Goal: Task Accomplishment & Management: Use online tool/utility

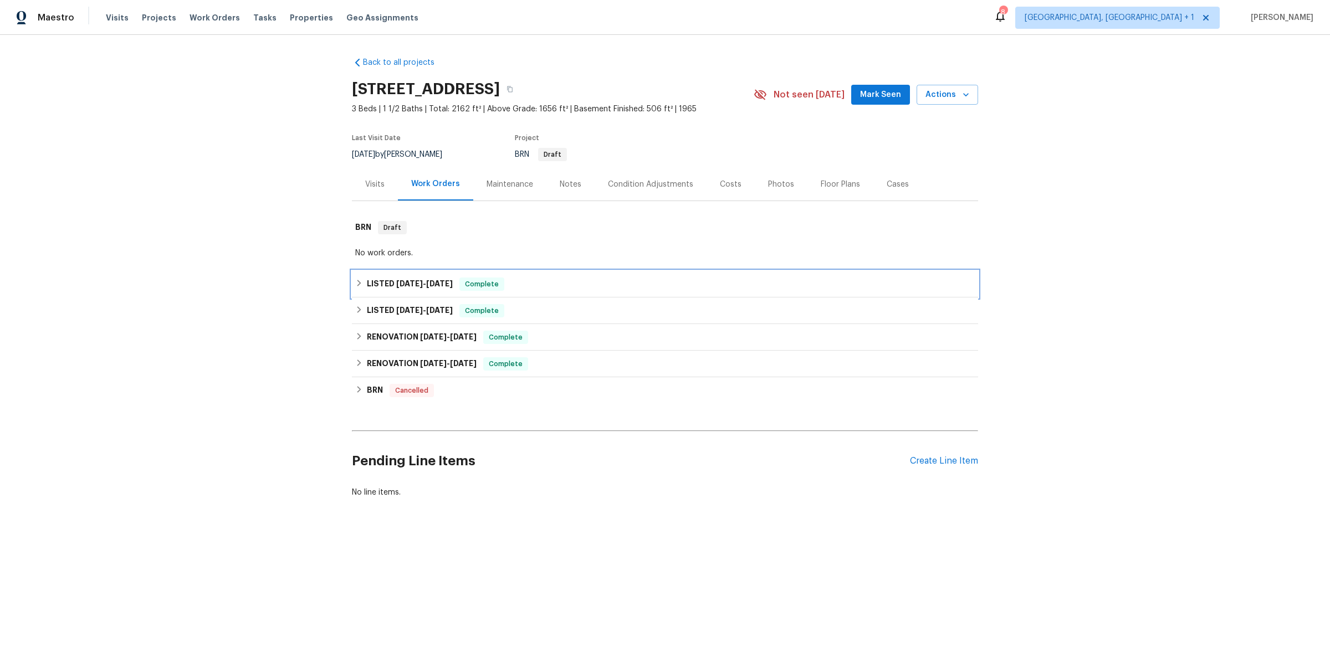
click at [402, 280] on span "2/1/24" at bounding box center [409, 284] width 27 height 8
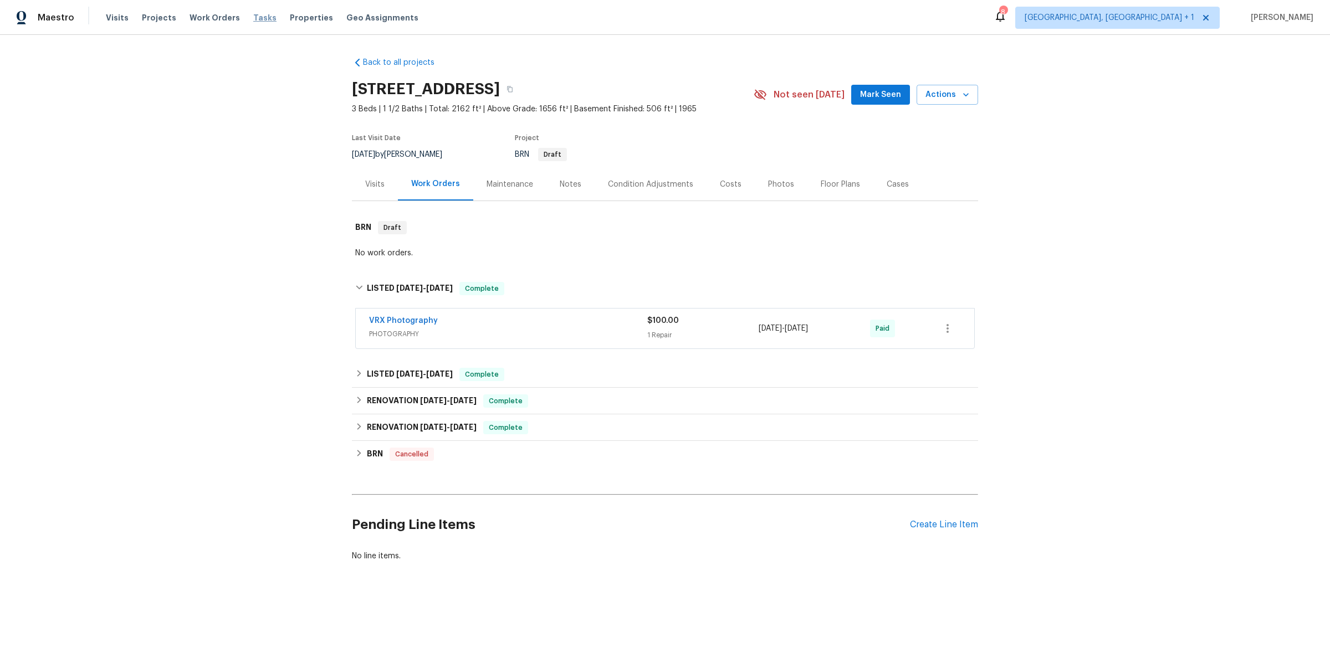
click at [256, 16] on span "Tasks" at bounding box center [264, 18] width 23 height 8
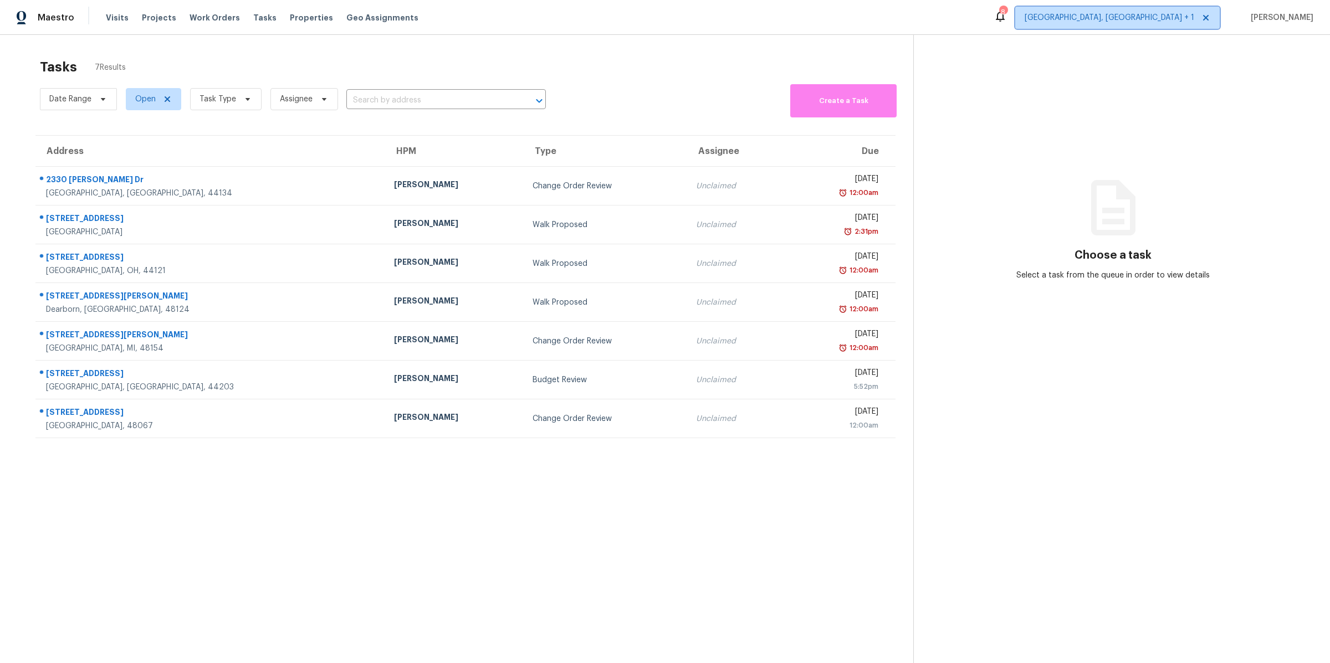
click at [1178, 22] on span "Detroit, MI + 1" at bounding box center [1110, 17] width 170 height 11
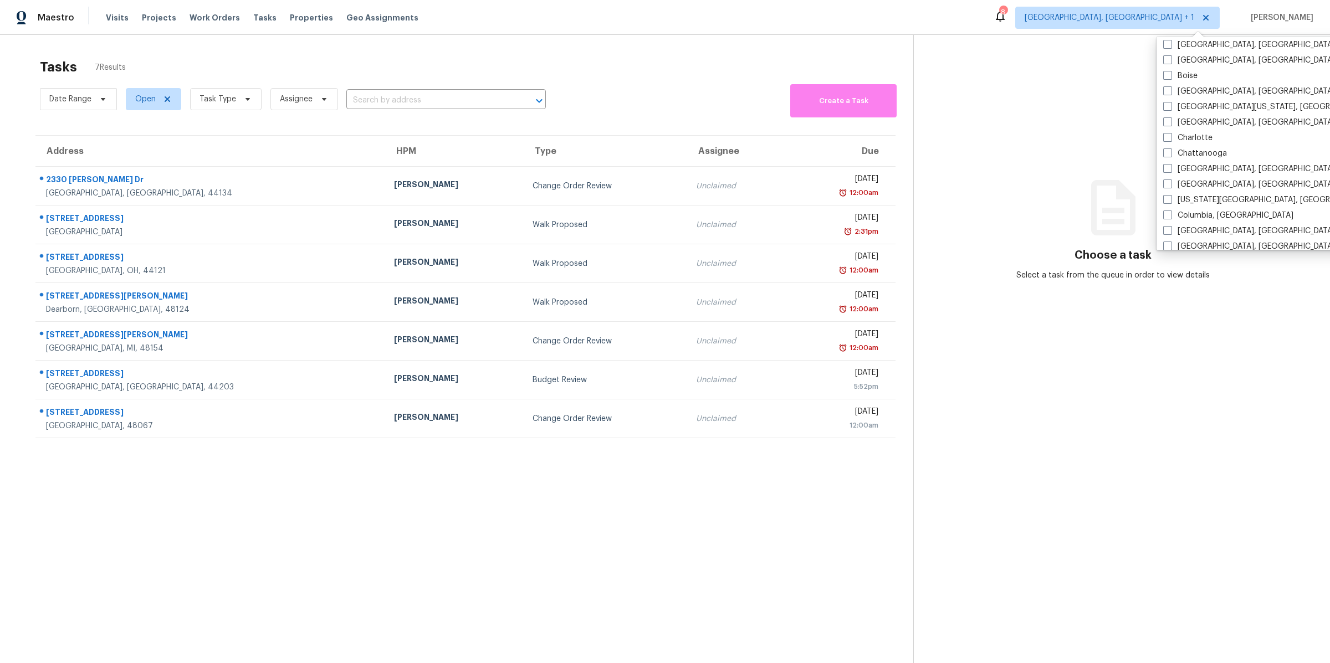
scroll to position [103, 0]
click at [1168, 223] on span at bounding box center [1167, 225] width 9 height 9
click at [1168, 223] on input "Columbus, OH" at bounding box center [1166, 223] width 7 height 7
checkbox input "true"
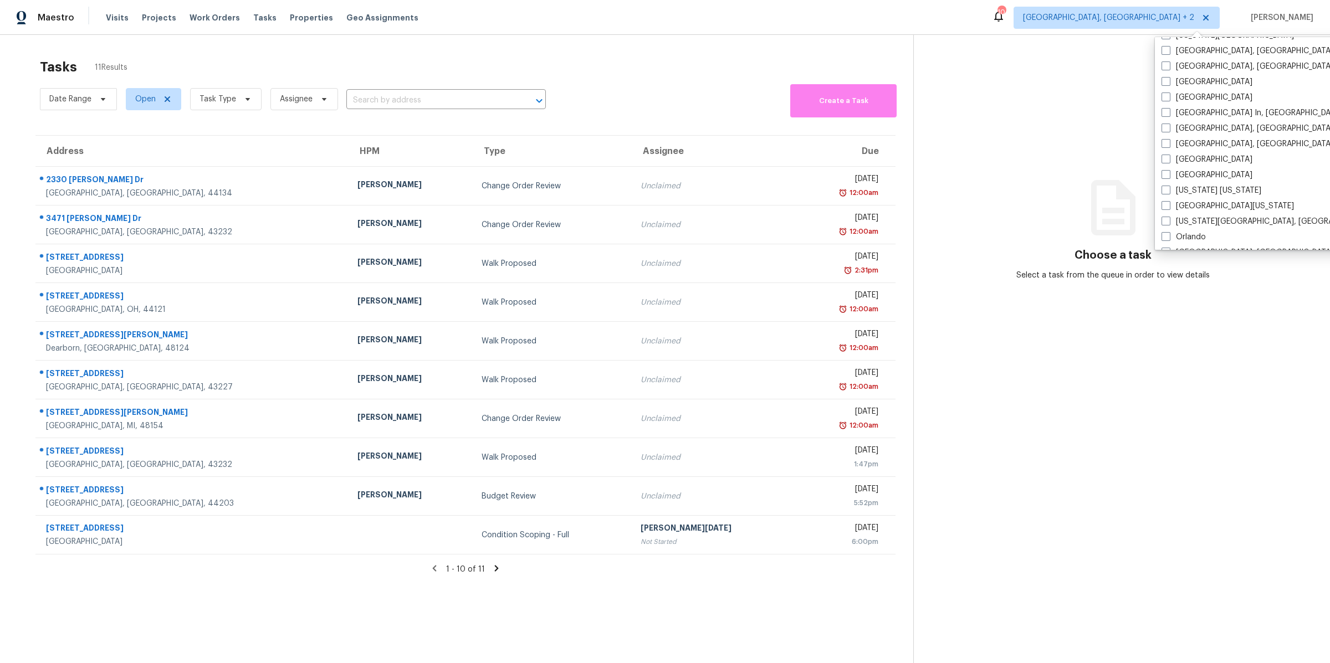
scroll to position [450, 0]
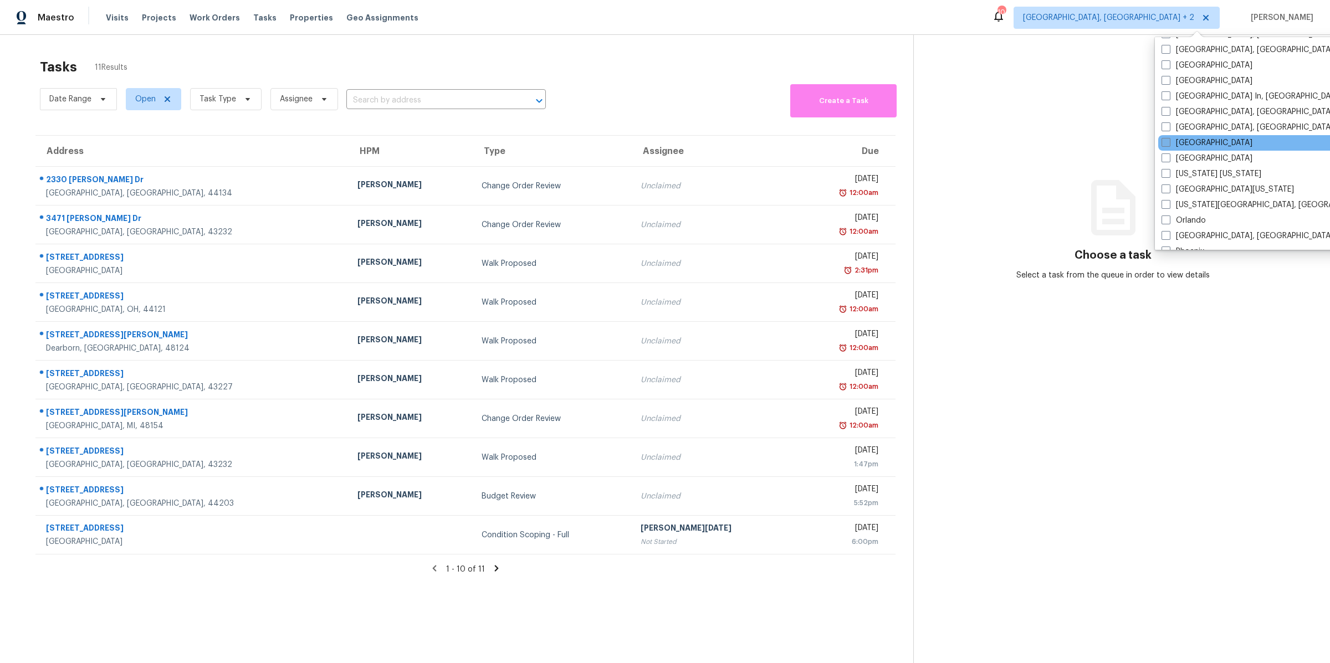
click at [1168, 142] on span at bounding box center [1166, 142] width 9 height 9
click at [1168, 142] on input "Minneapolis" at bounding box center [1165, 140] width 7 height 7
checkbox input "true"
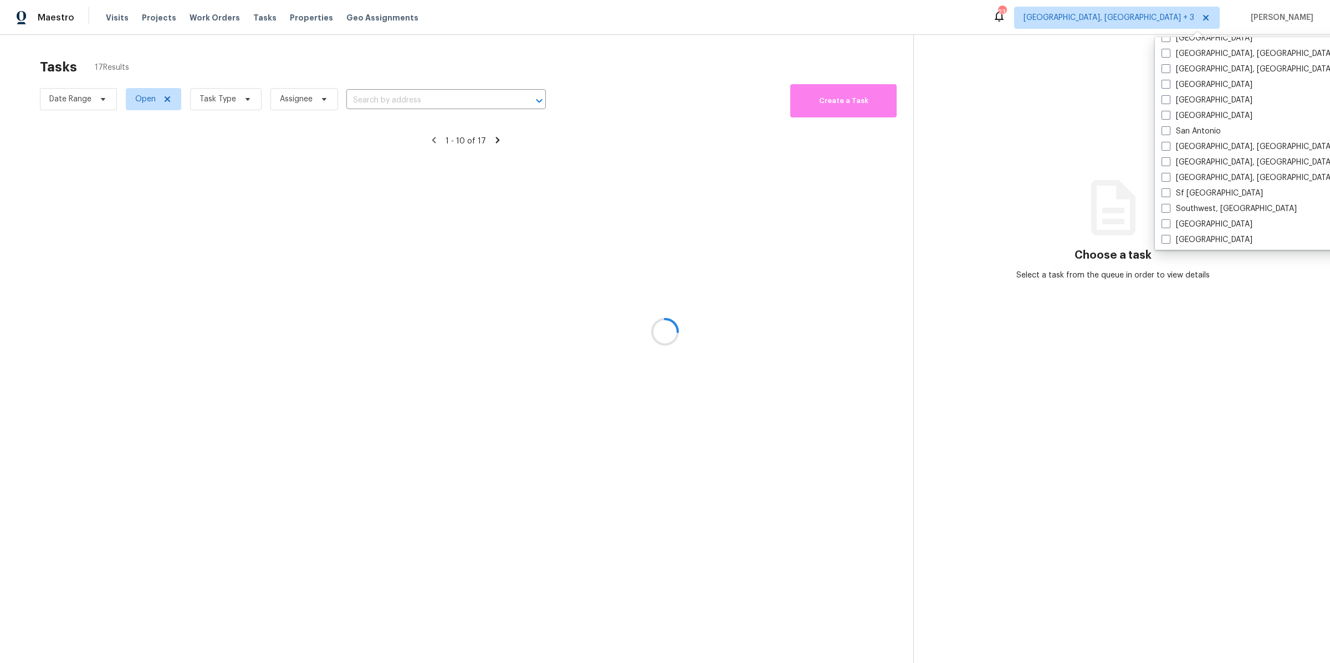
scroll to position [721, 0]
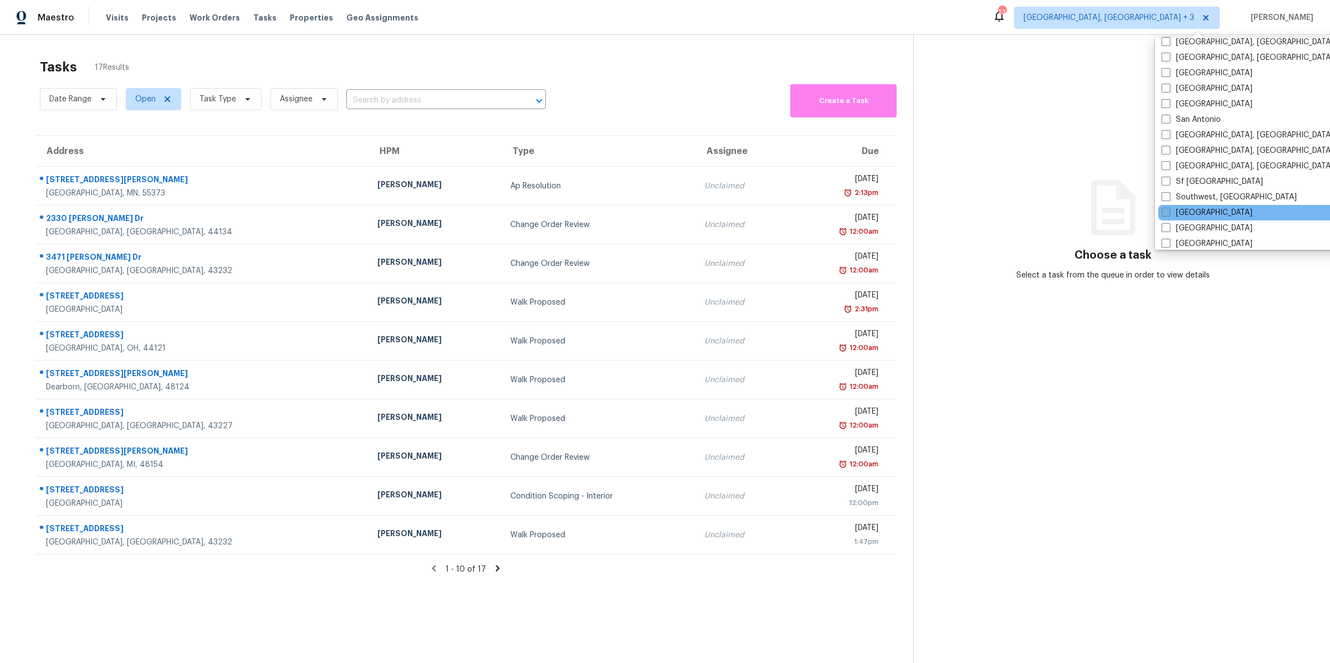
click at [1167, 213] on span at bounding box center [1166, 212] width 9 height 9
click at [1167, 213] on input "St Louis" at bounding box center [1165, 210] width 7 height 7
checkbox input "true"
click at [499, 568] on icon at bounding box center [498, 569] width 10 height 10
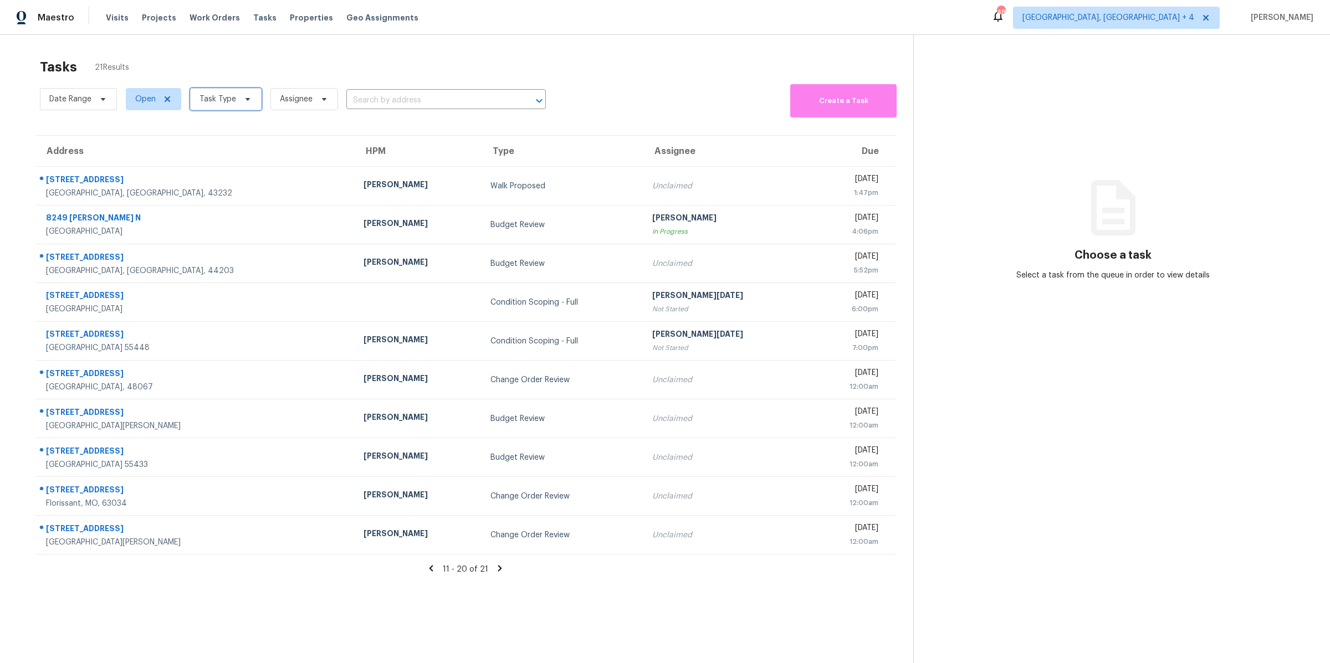
click at [218, 102] on span "Task Type" at bounding box center [218, 99] width 37 height 11
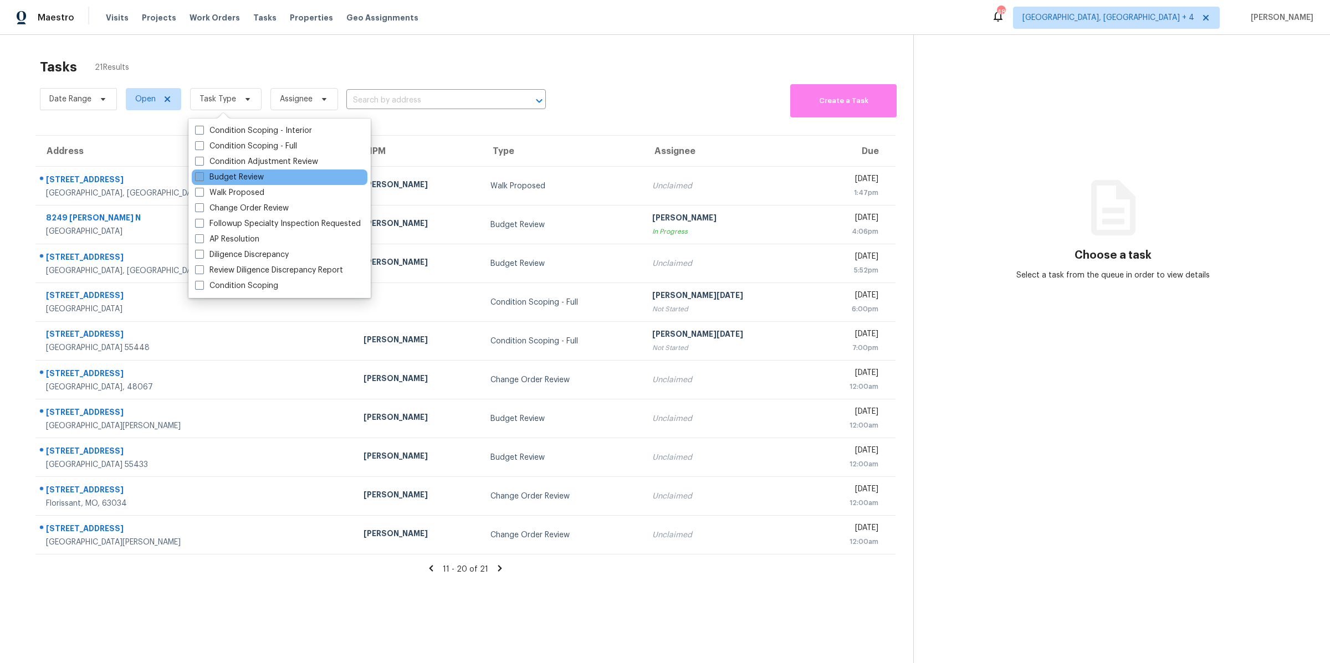
click at [199, 177] on span at bounding box center [199, 176] width 9 height 9
click at [199, 177] on input "Budget Review" at bounding box center [198, 175] width 7 height 7
checkbox input "true"
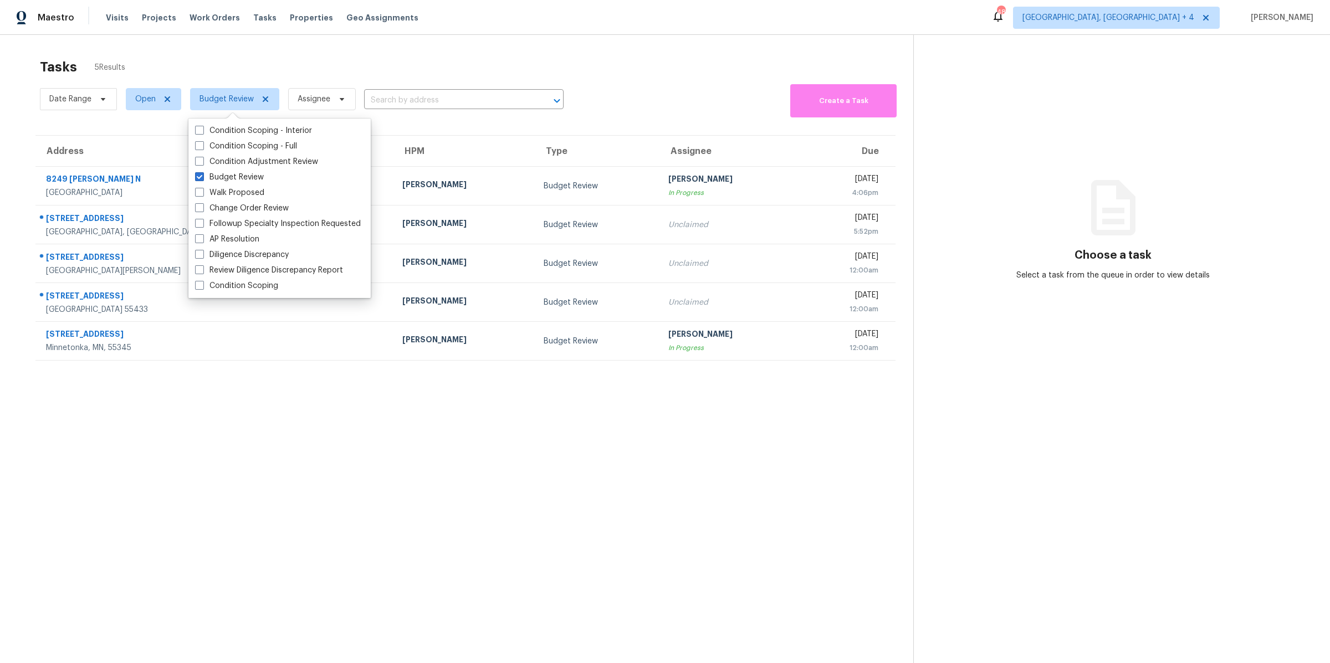
click at [543, 491] on section "Tasks 5 Results Date Range Open Budget Review Assignee ​ Create a Task Address …" at bounding box center [466, 376] width 896 height 646
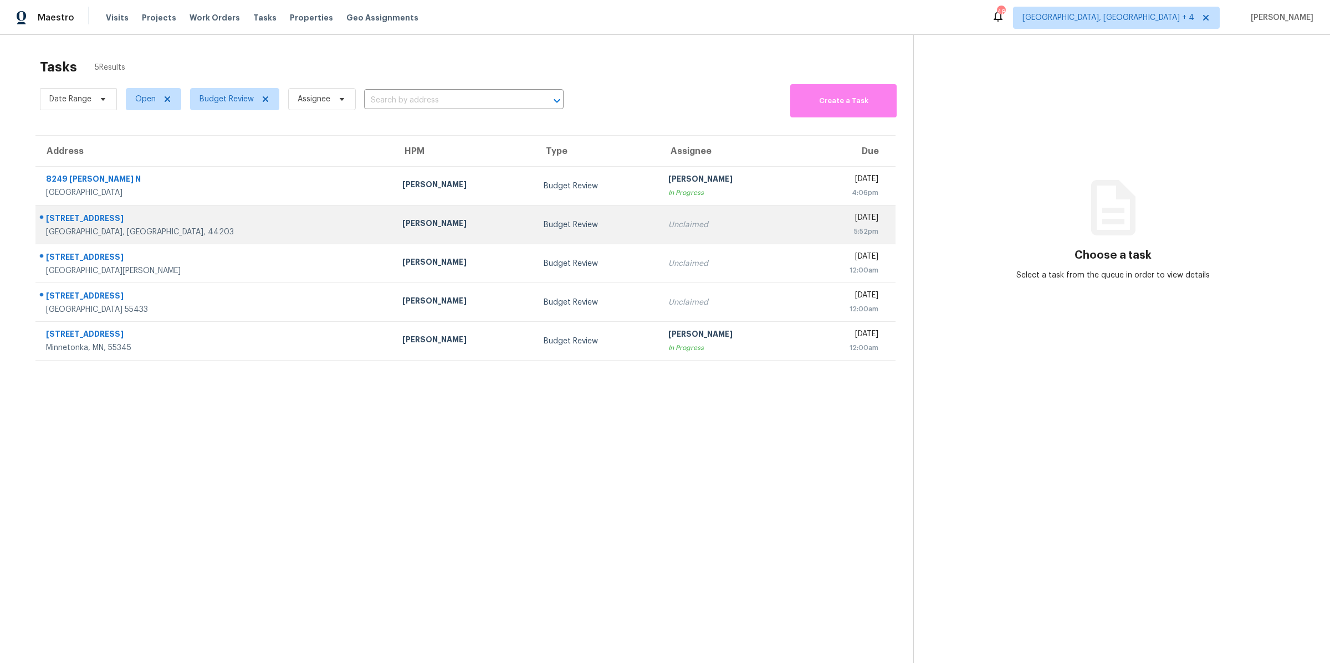
click at [668, 228] on div "Unclaimed" at bounding box center [730, 224] width 124 height 11
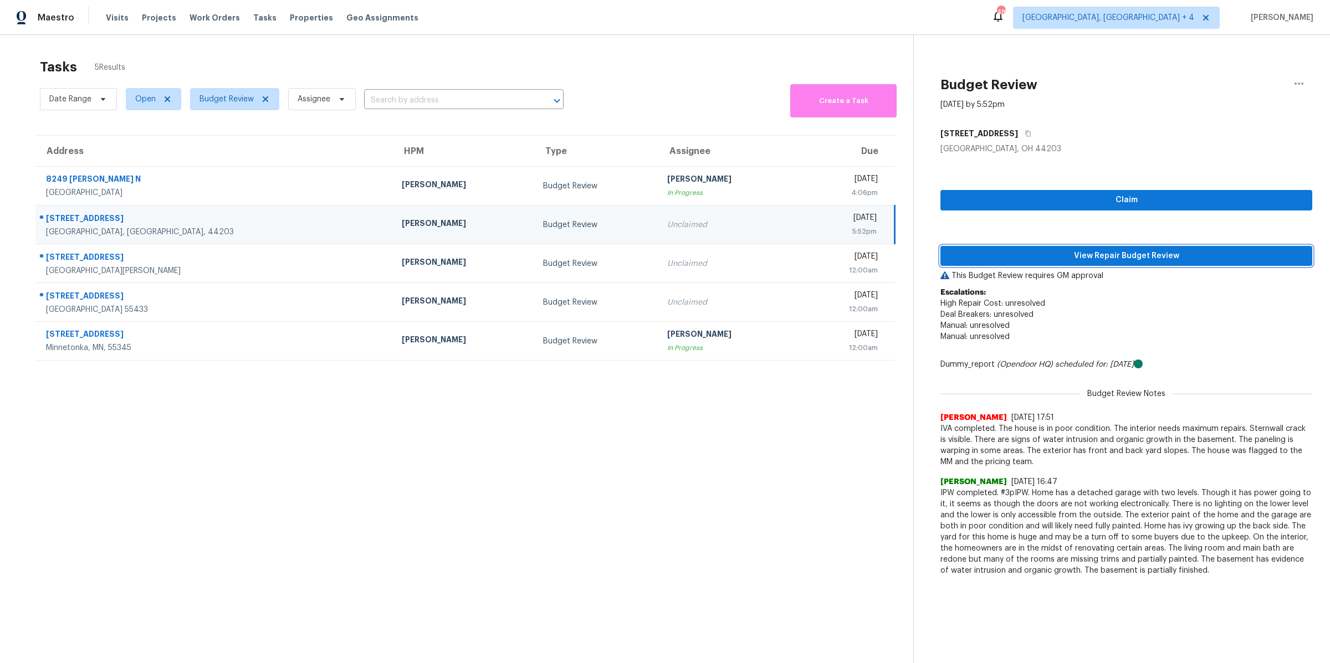
click at [1054, 256] on span "View Repair Budget Review" at bounding box center [1126, 256] width 354 height 14
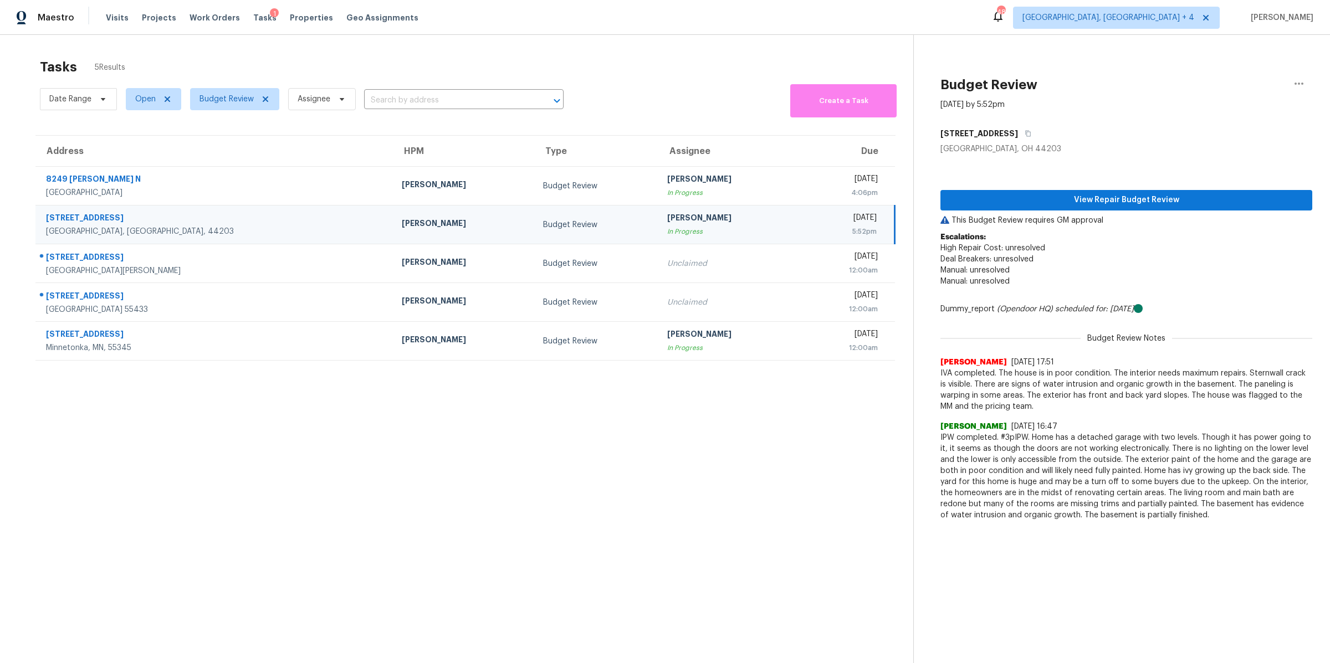
click at [527, 443] on section "Tasks 5 Results Date Range Open Budget Review Assignee ​ Create a Task Address …" at bounding box center [466, 376] width 896 height 646
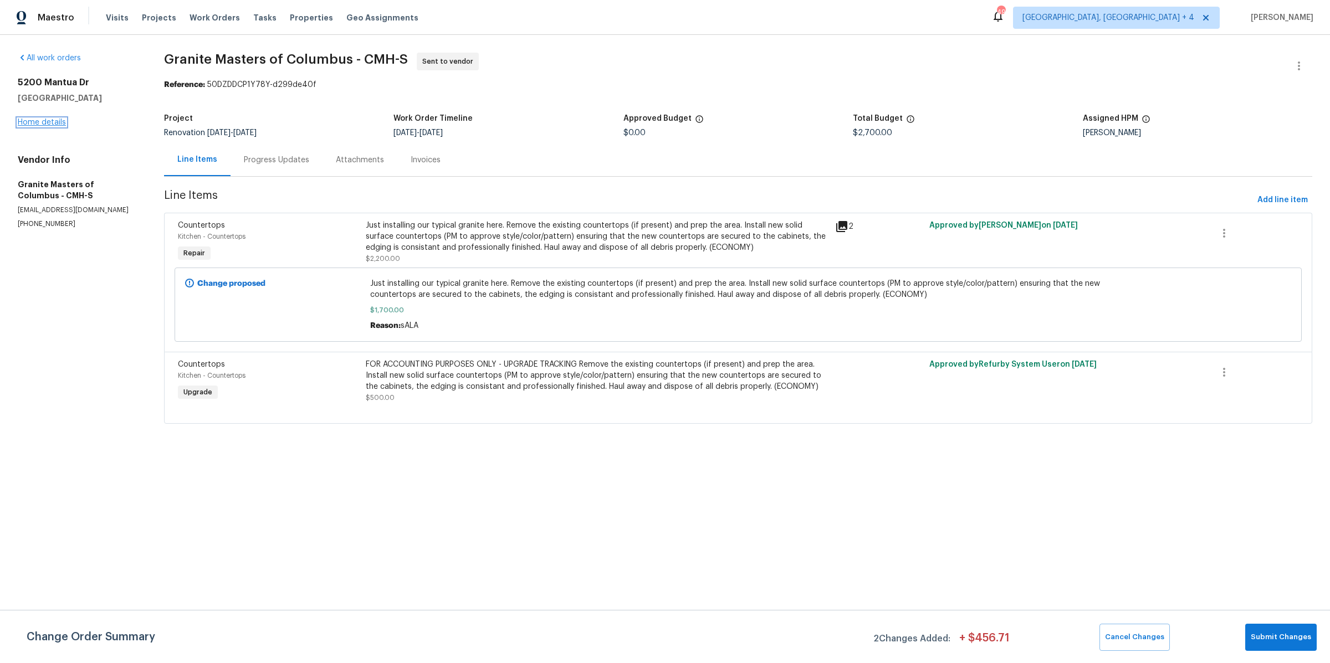
click at [30, 120] on link "Home details" at bounding box center [42, 123] width 48 height 8
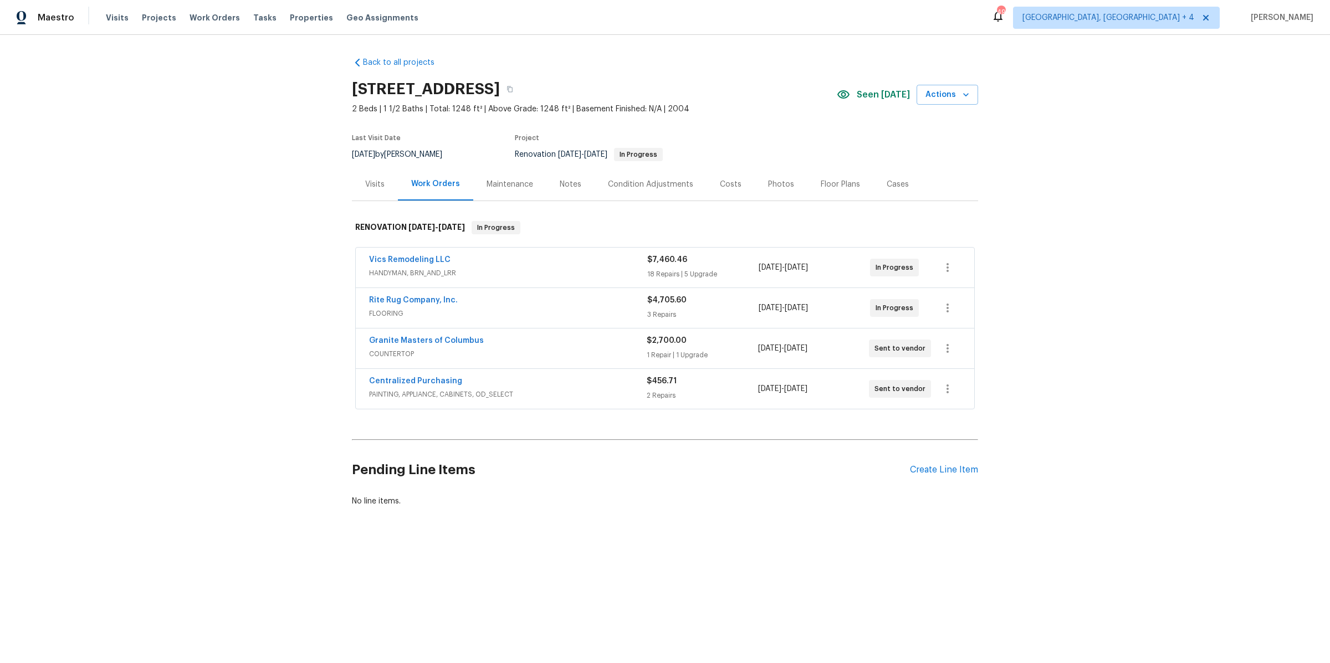
click at [548, 264] on div "Vics Remodeling LLC" at bounding box center [508, 260] width 278 height 13
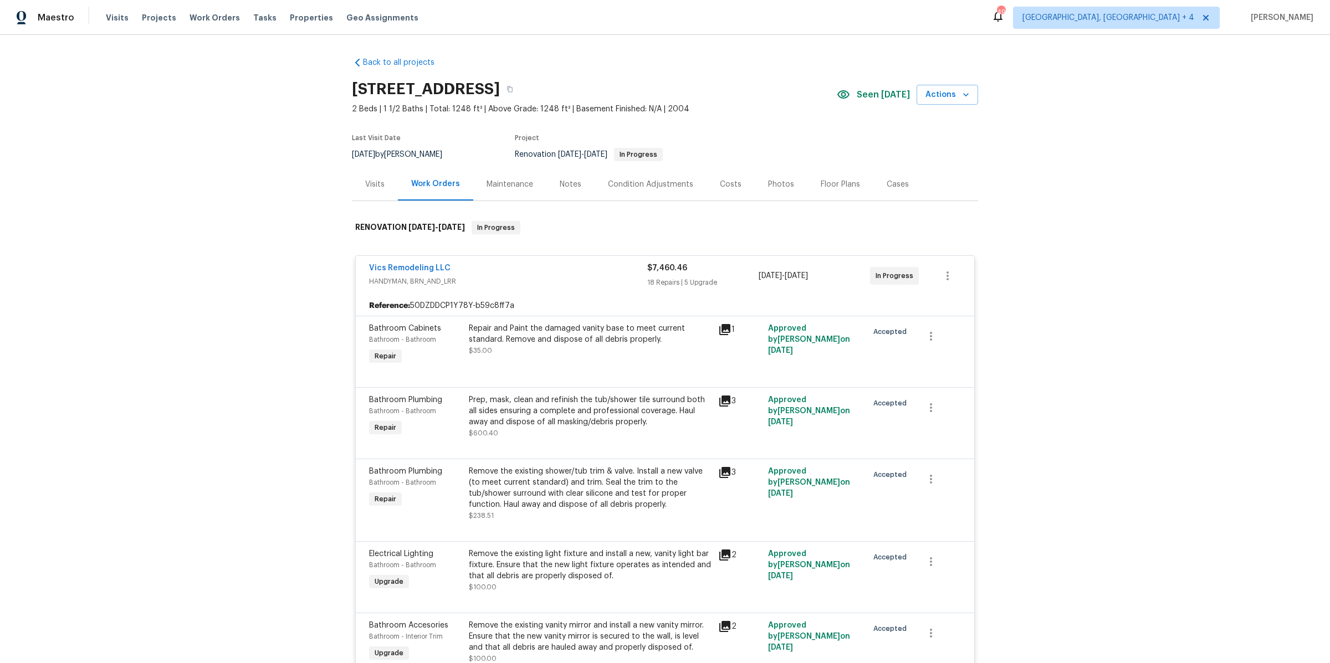
click at [572, 183] on div "Notes" at bounding box center [571, 184] width 22 height 11
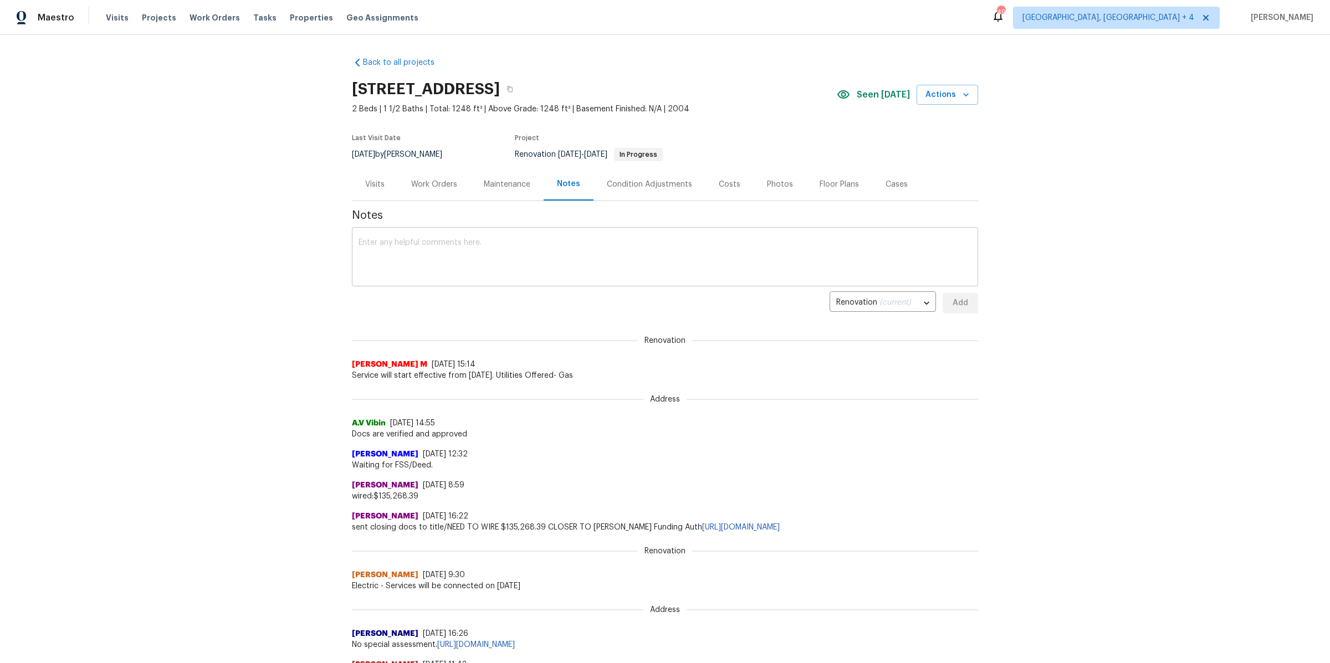
click at [477, 267] on textarea at bounding box center [665, 258] width 613 height 39
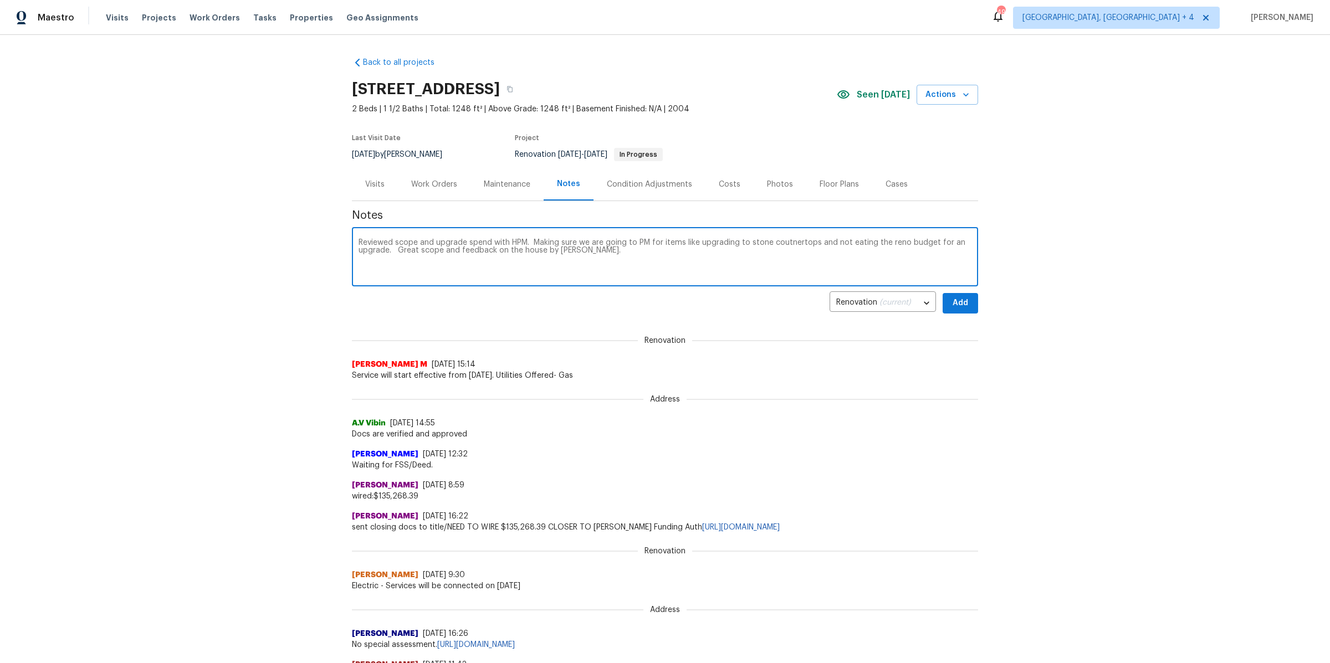
type textarea "Reviewed scope and upgrade spend with HPM. Making sure we are going to PM for i…"
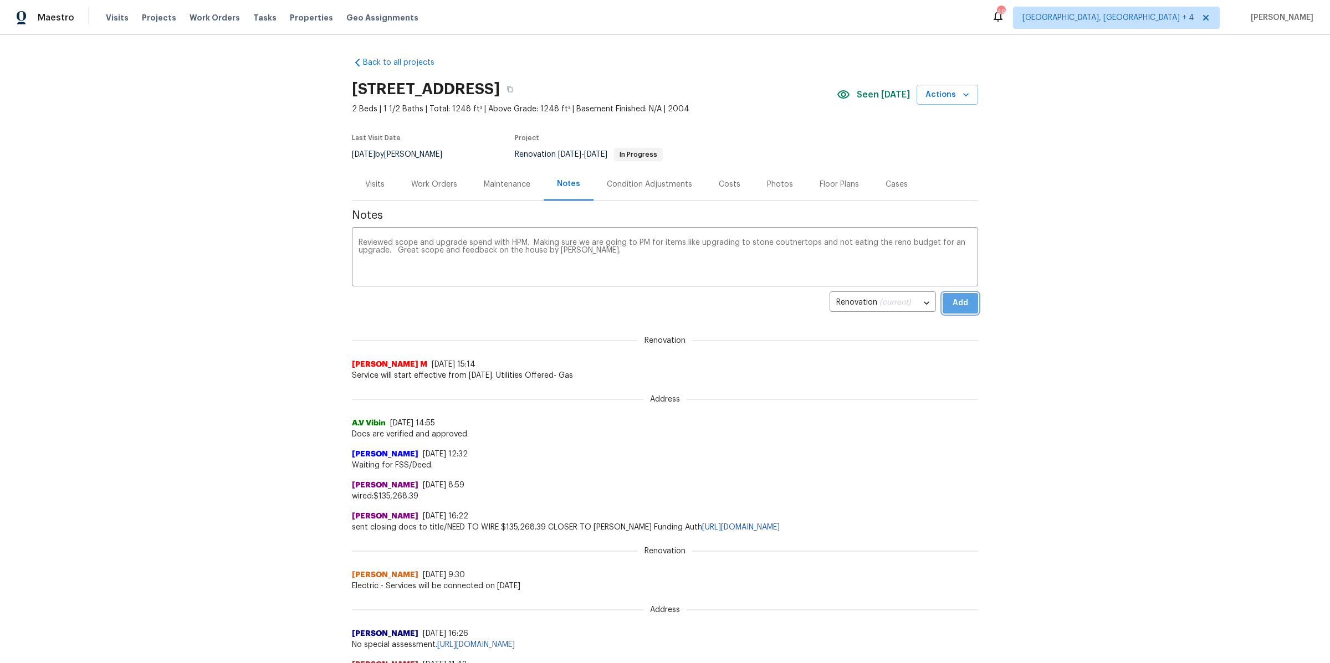
click at [952, 302] on span "Add" at bounding box center [961, 304] width 18 height 14
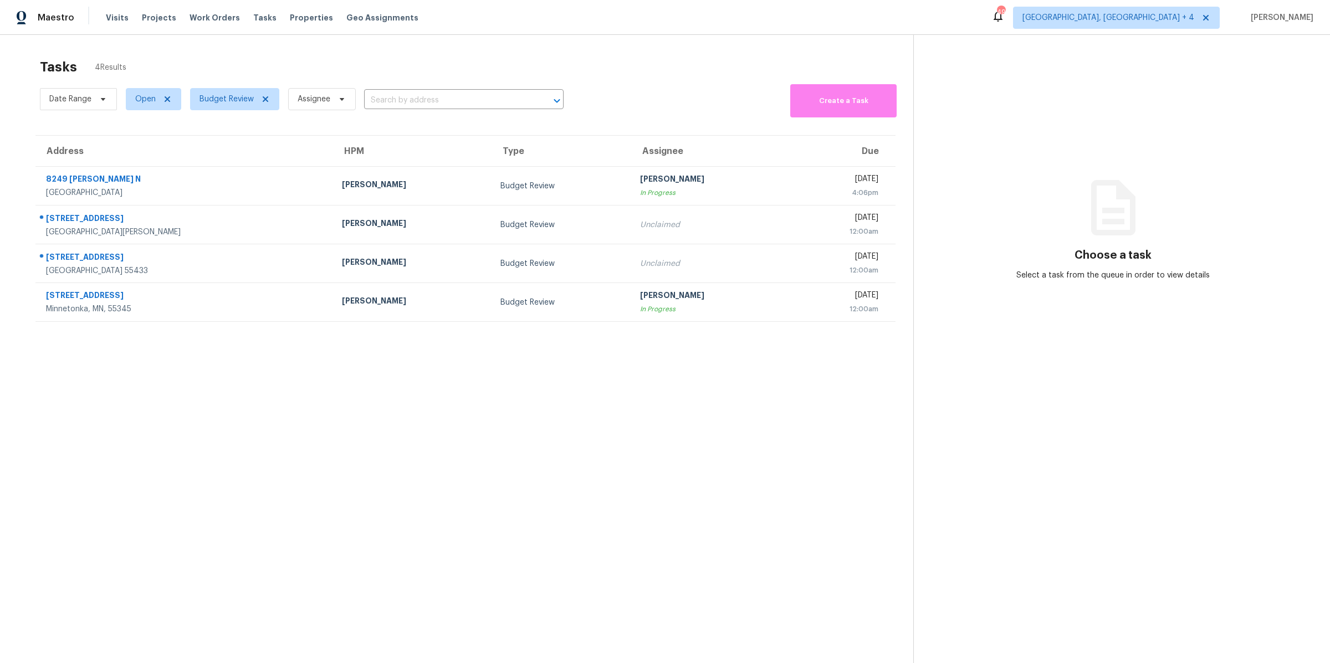
click at [290, 457] on section "Tasks 4 Results Date Range Open Budget Review Assignee ​ Create a Task Address …" at bounding box center [466, 376] width 896 height 646
